Goal: Task Accomplishment & Management: Manage account settings

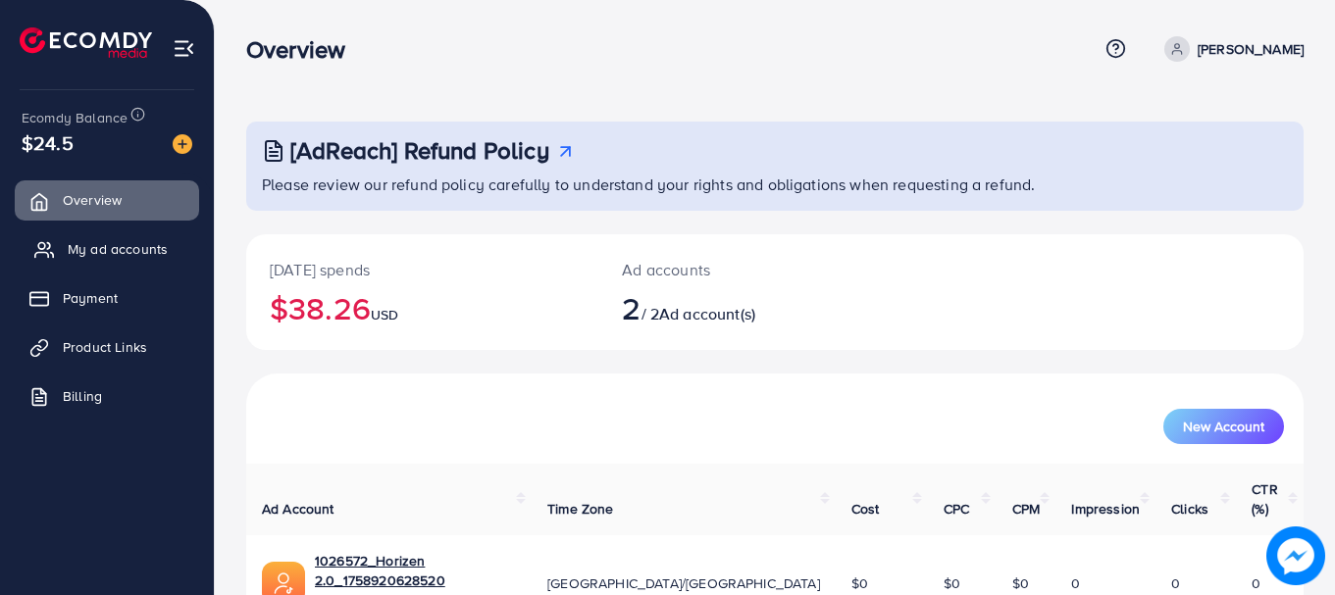
click at [101, 231] on link "My ad accounts" at bounding box center [107, 249] width 184 height 39
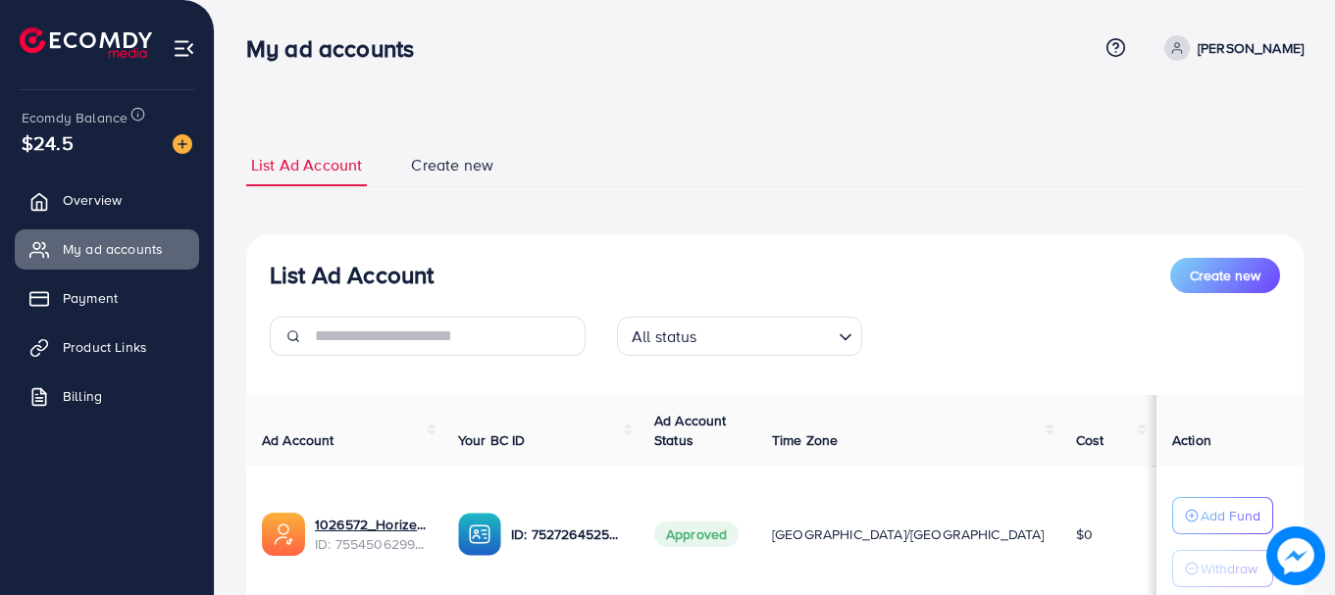
scroll to position [289, 0]
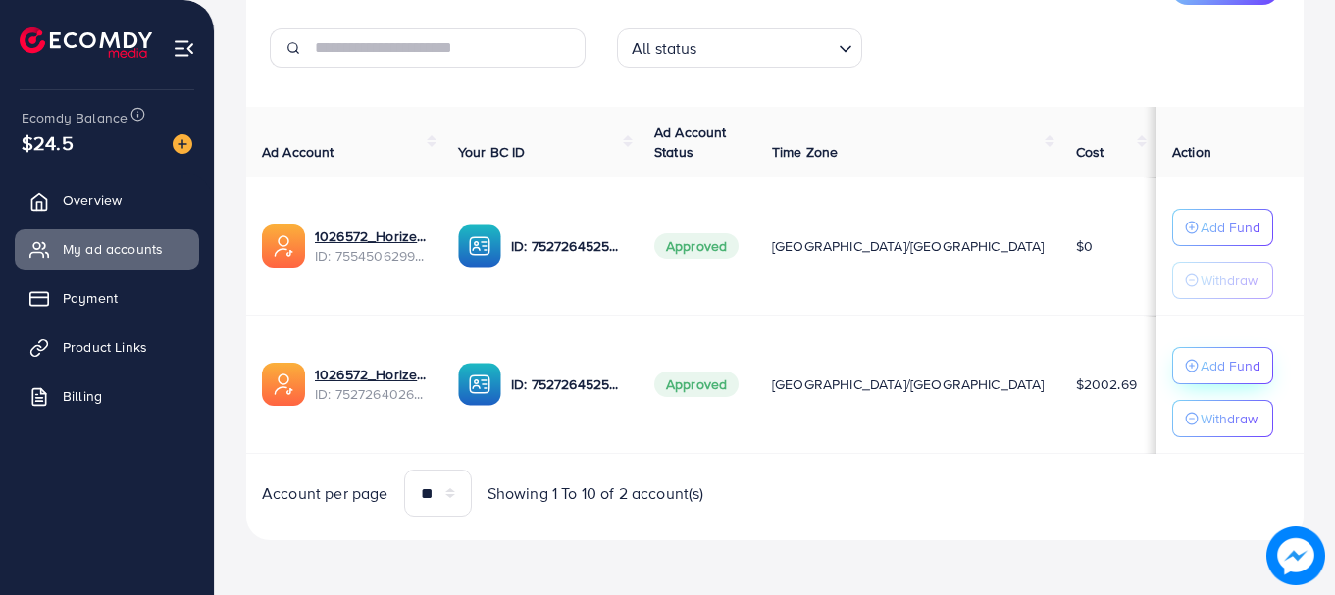
click at [1185, 374] on div "Add Fund" at bounding box center [1223, 366] width 76 height 24
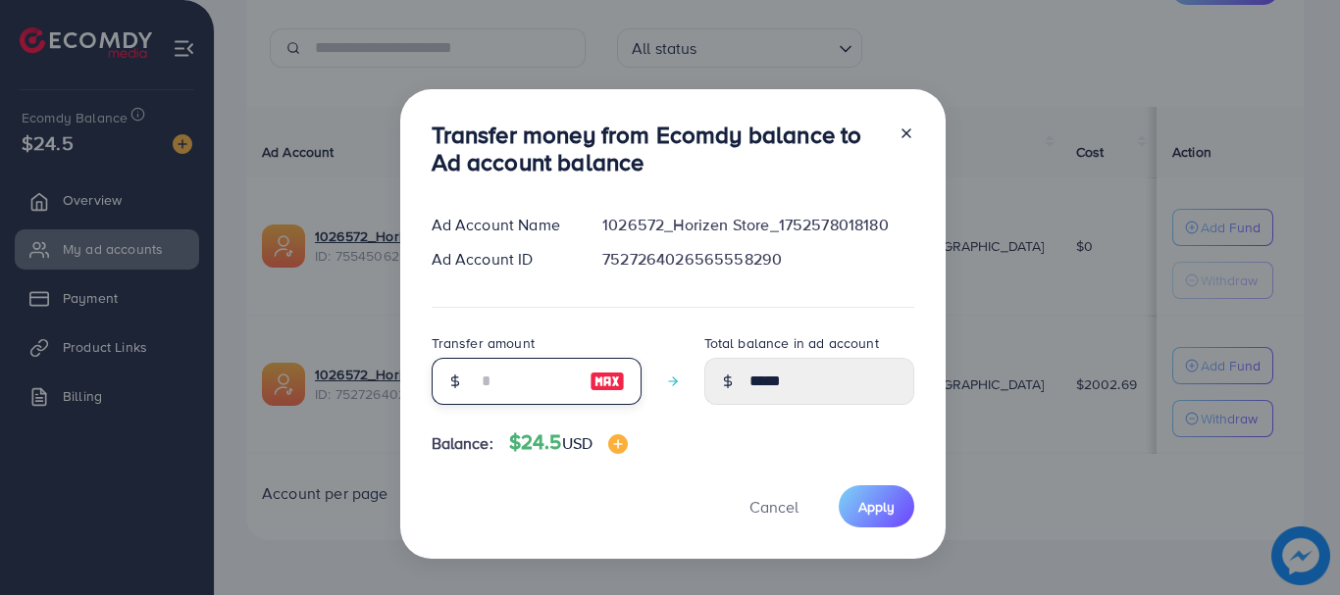
click at [564, 372] on input "number" at bounding box center [526, 381] width 98 height 47
click at [781, 511] on span "Cancel" at bounding box center [773, 507] width 49 height 22
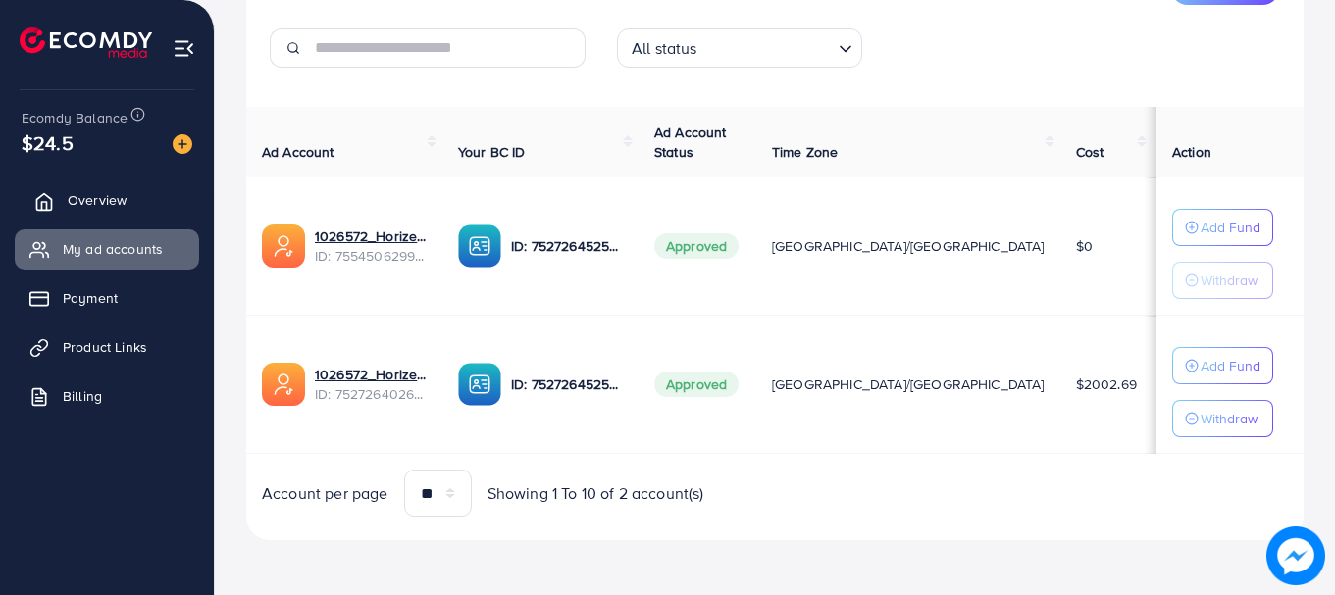
click at [75, 205] on span "Overview" at bounding box center [97, 200] width 59 height 20
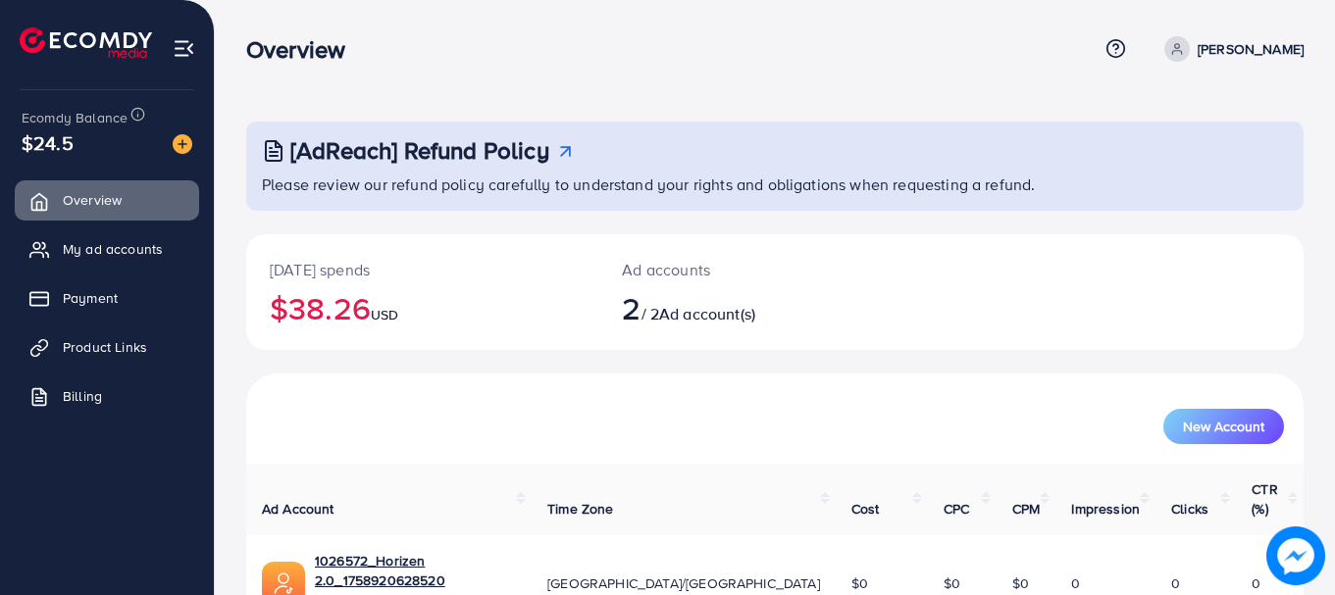
click at [356, 323] on h2 "$38.26 USD" at bounding box center [422, 307] width 305 height 37
click at [327, 299] on h2 "$38.26 USD" at bounding box center [422, 307] width 305 height 37
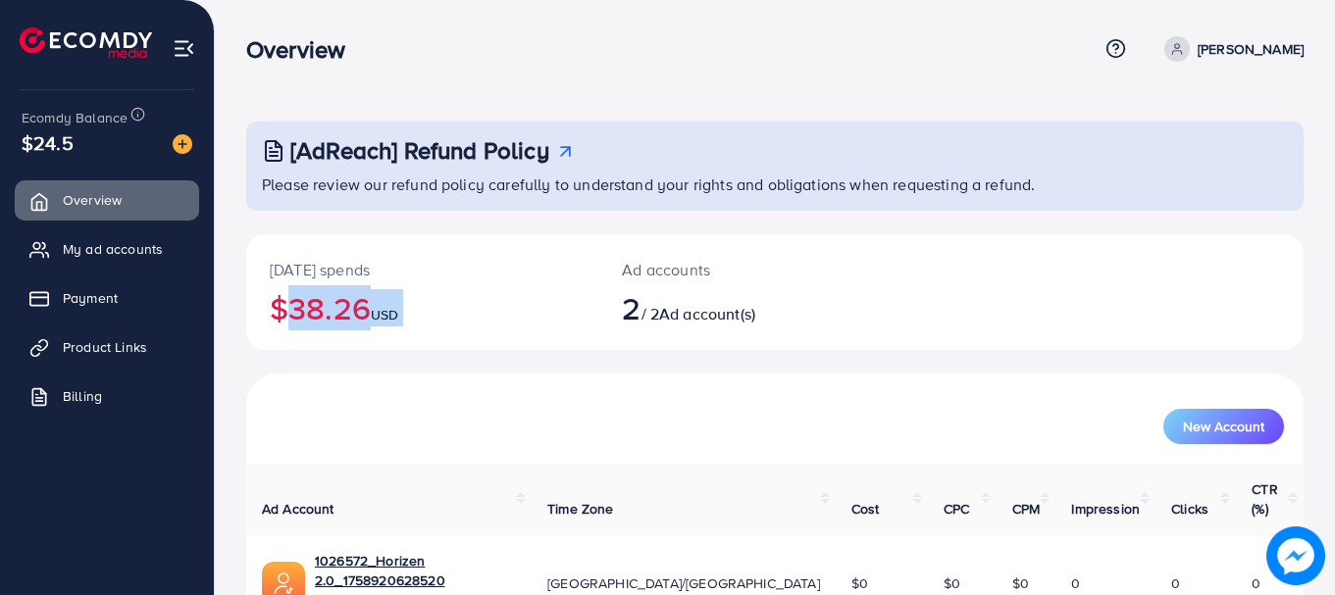
click at [327, 299] on h2 "$38.26 USD" at bounding box center [422, 307] width 305 height 37
click at [322, 296] on h2 "$38.26 USD" at bounding box center [422, 307] width 305 height 37
click at [322, 268] on p "[DATE] spends" at bounding box center [422, 270] width 305 height 24
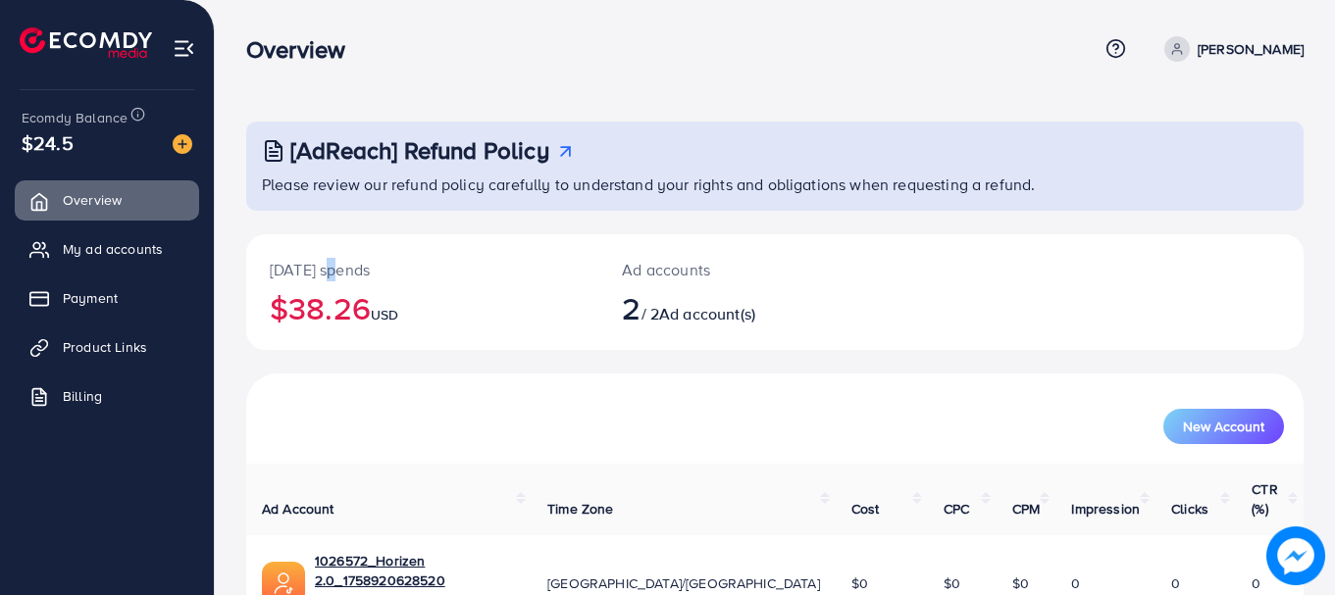
click at [322, 268] on p "[DATE] spends" at bounding box center [422, 270] width 305 height 24
click at [326, 269] on p "[DATE] spends" at bounding box center [422, 270] width 305 height 24
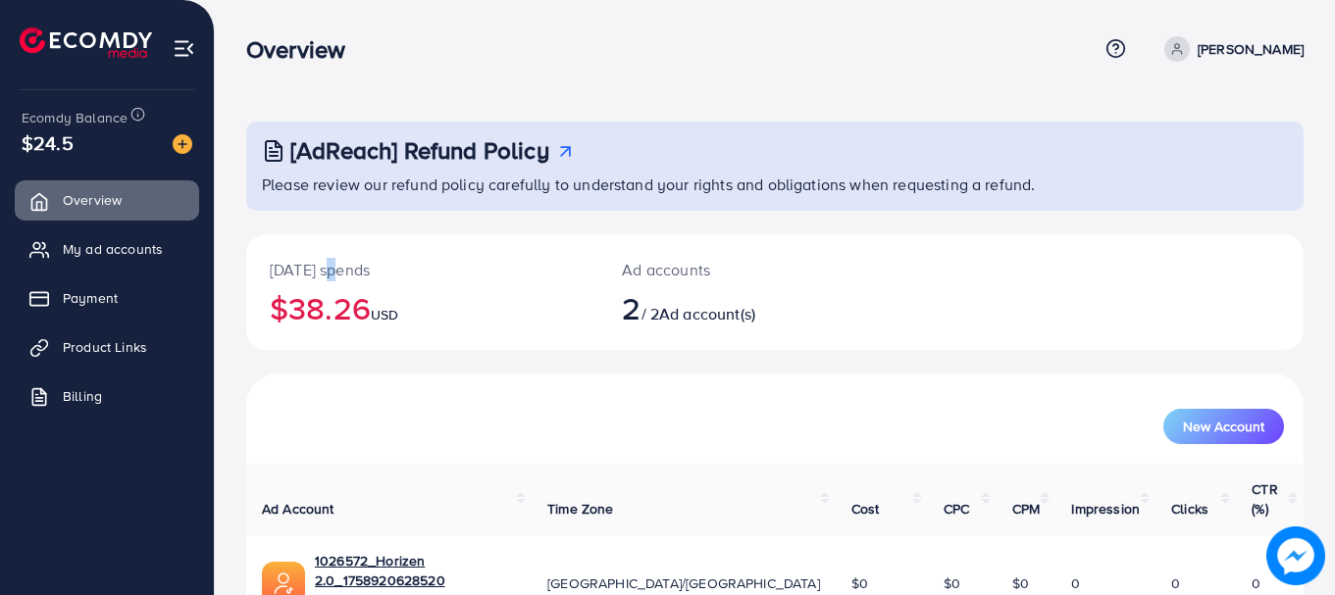
click at [326, 269] on p "[DATE] spends" at bounding box center [422, 270] width 305 height 24
click at [326, 271] on p "[DATE] spends" at bounding box center [422, 270] width 305 height 24
click at [328, 276] on p "[DATE] spends" at bounding box center [422, 270] width 305 height 24
